Goal: Complete application form

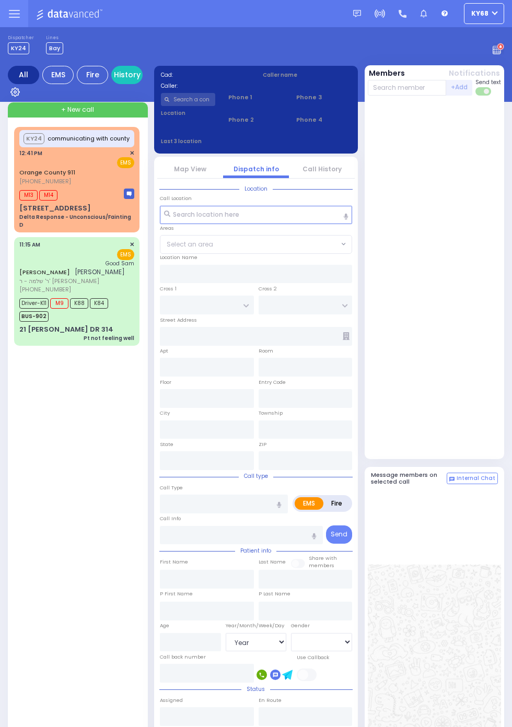
select select "Year"
select select "[DEMOGRAPHIC_DATA]"
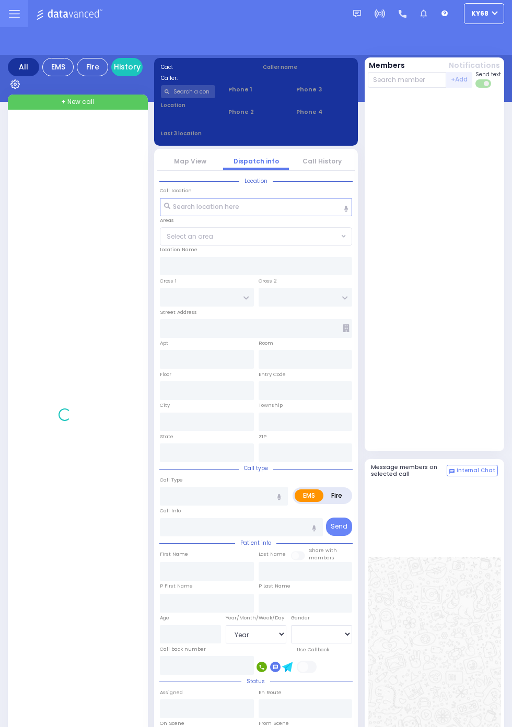
select select "Year"
select select "[DEMOGRAPHIC_DATA]"
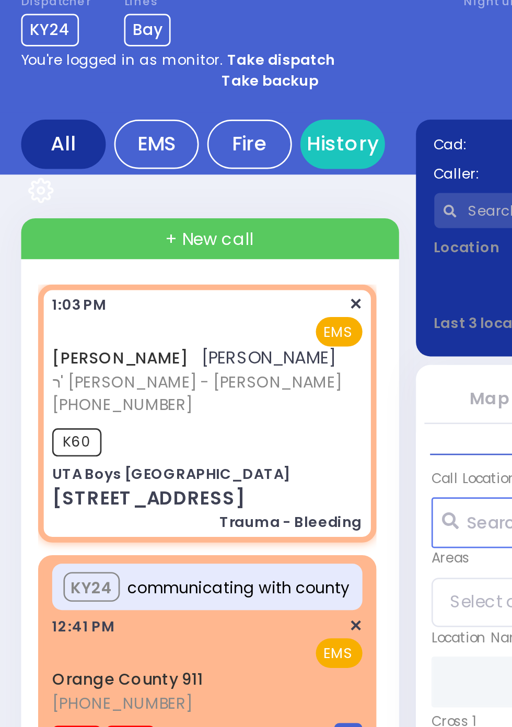
select select
type input "Trauma - Bleeding"
radio input "true"
type input "[PERSON_NAME]"
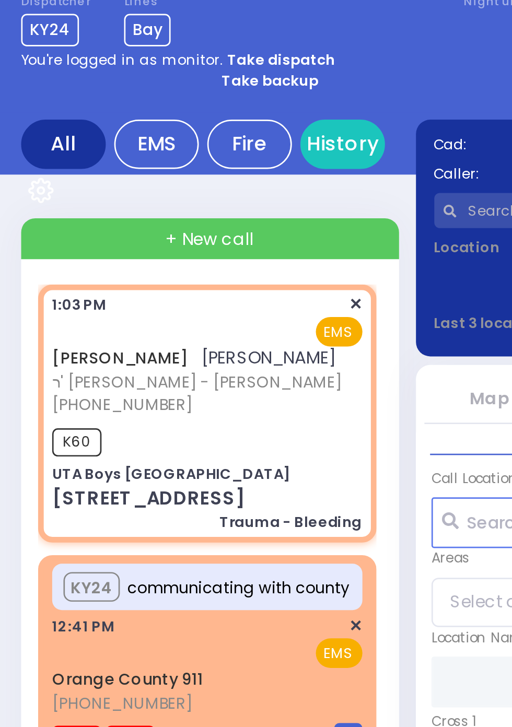
select select
type input "13:03"
type input "13:05"
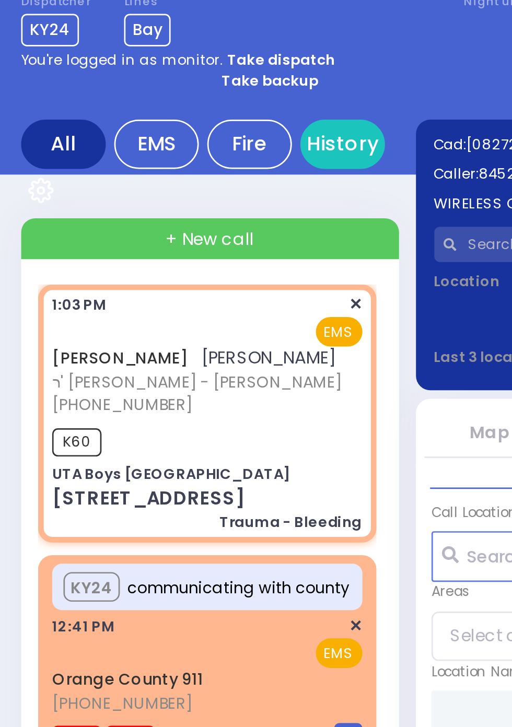
type input "UTA Boys [GEOGRAPHIC_DATA]"
type input "[GEOGRAPHIC_DATA]"
type input "[STREET_ADDRESS]"
type input "[PERSON_NAME]"
type input "[US_STATE]"
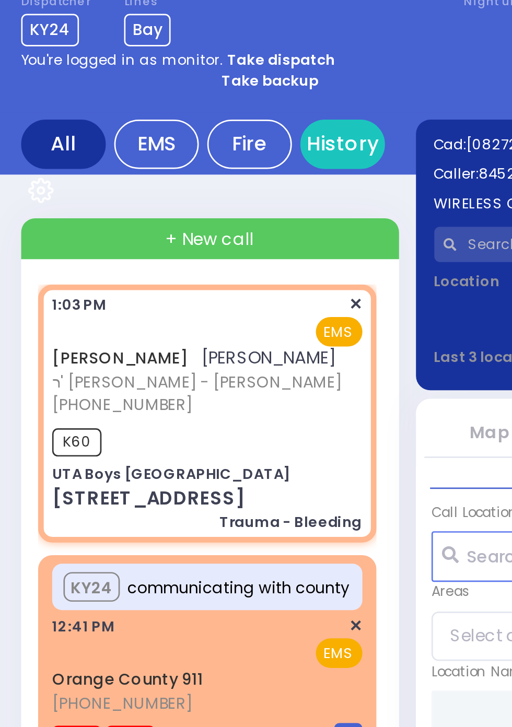
type input "10950"
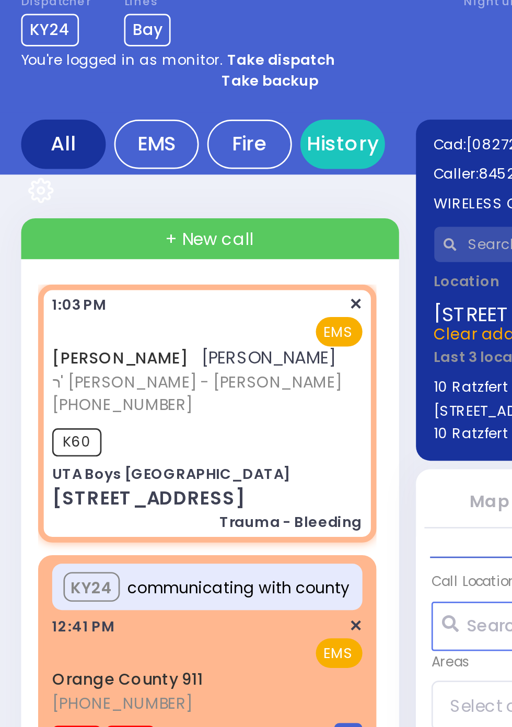
select select "SECTION 4"
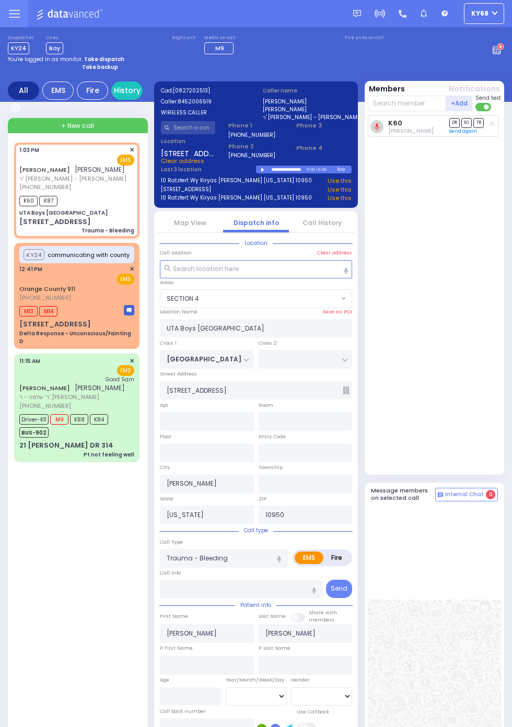
select select
radio input "true"
select select
select select "SECTION 4"
